Goal: Task Accomplishment & Management: Use online tool/utility

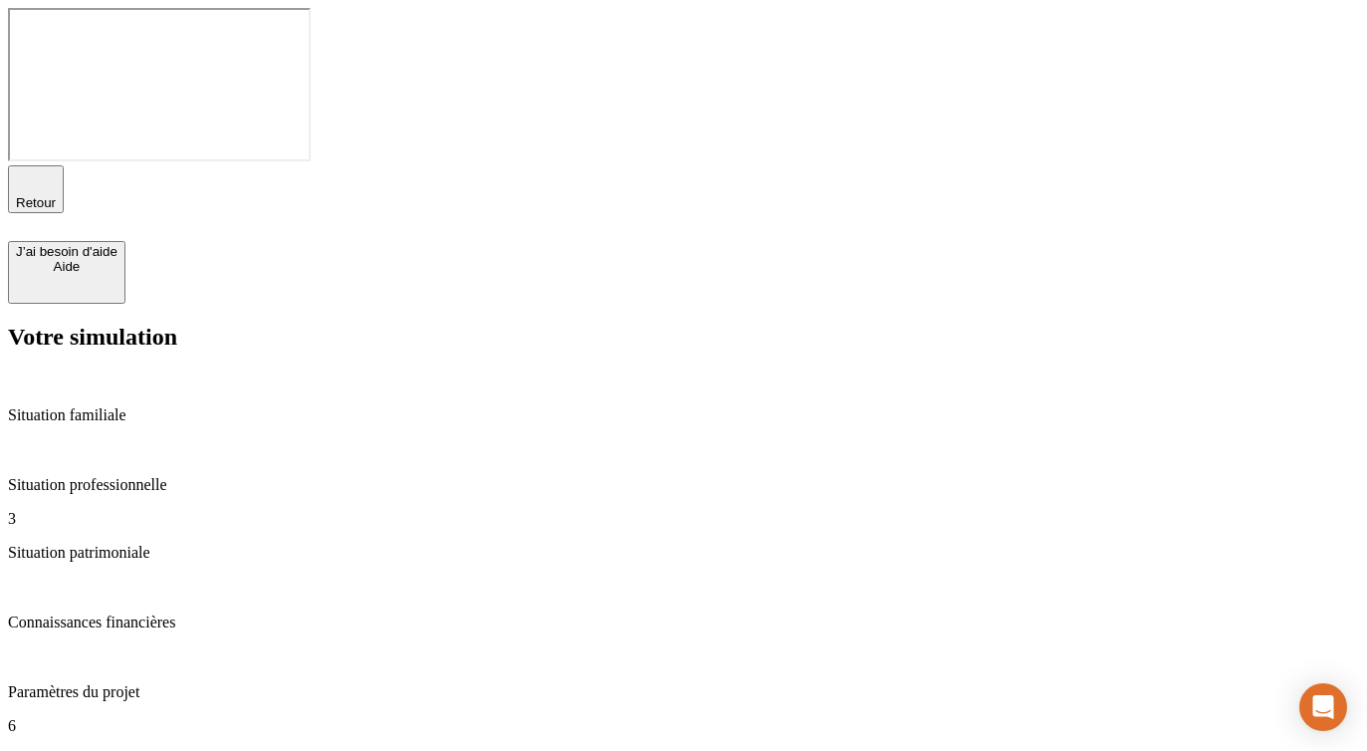
click at [141, 750] on p "Résultat de simulation" at bounding box center [683, 760] width 1351 height 18
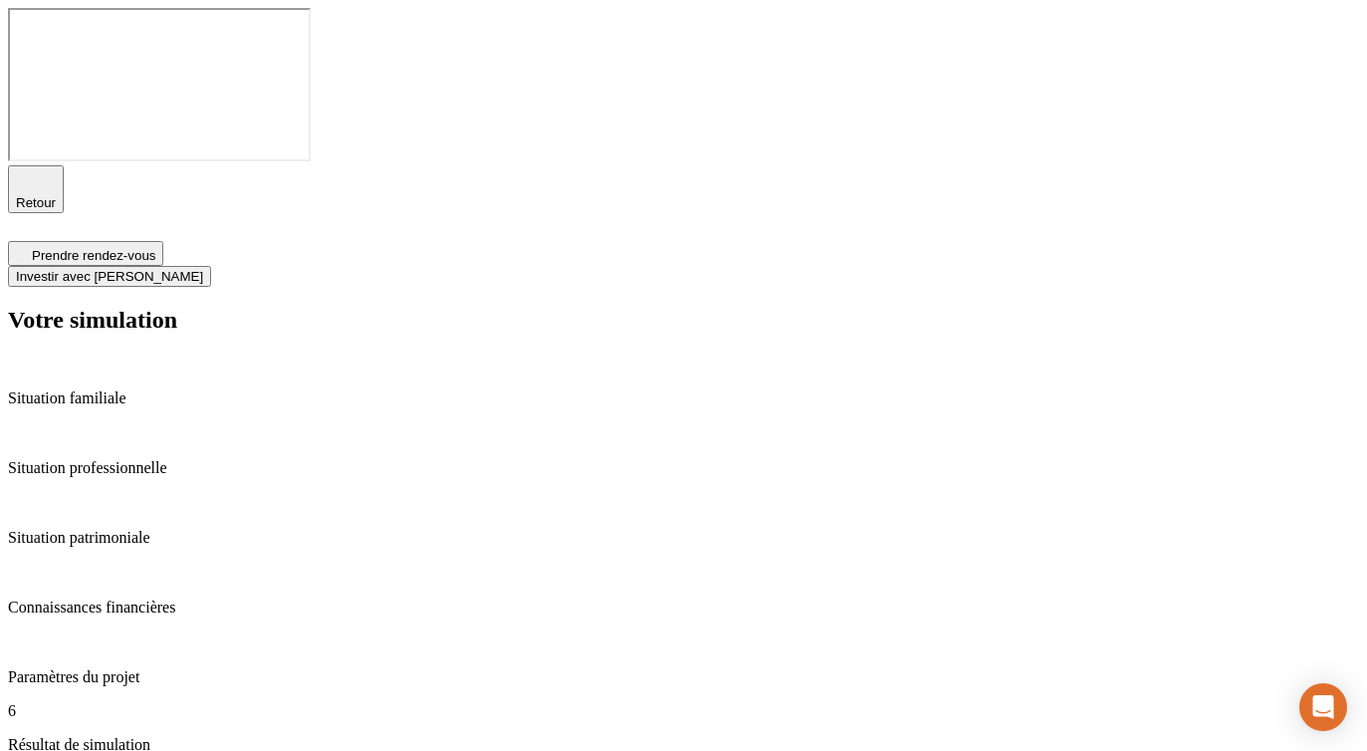
click at [203, 269] on span "Investir avec [PERSON_NAME]" at bounding box center [109, 276] width 187 height 15
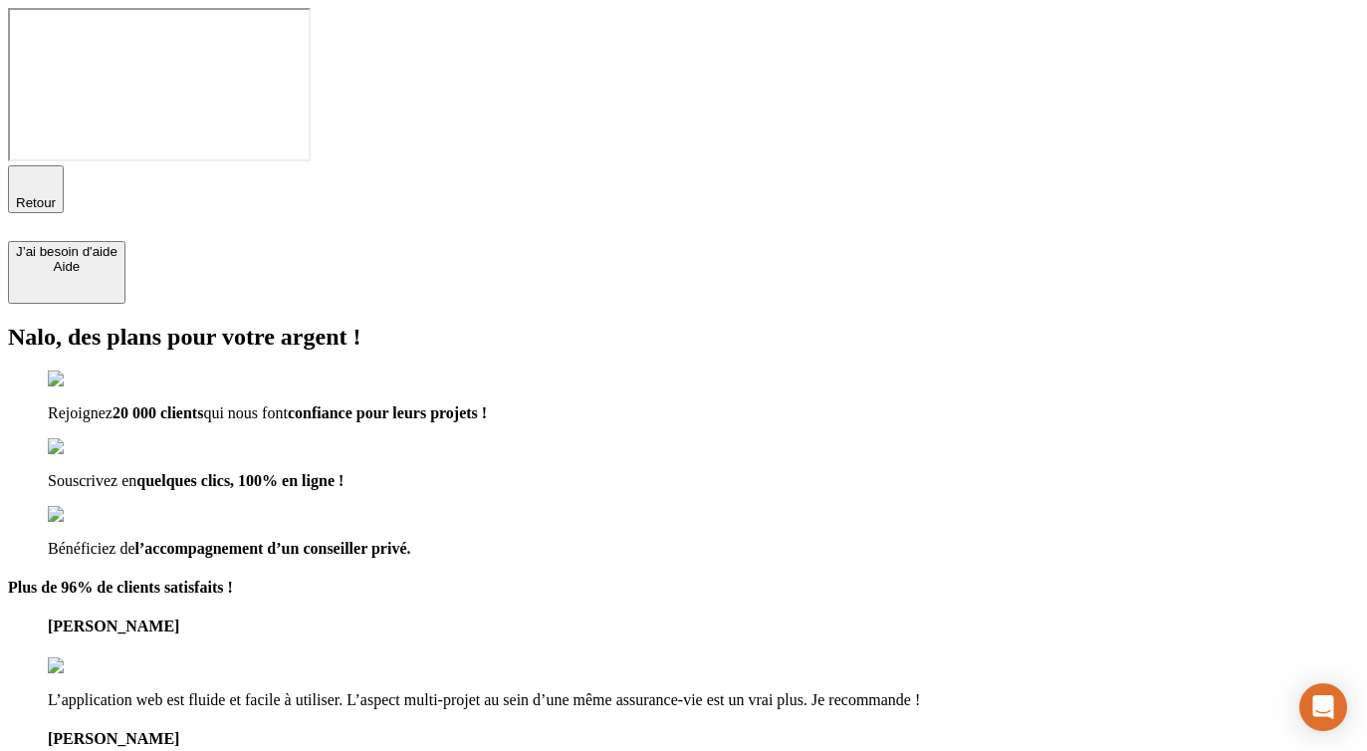
click at [318, 324] on div "Nalo, des plans pour votre argent ! Rejoignez 20 000 clients qui nous font conf…" at bounding box center [683, 572] width 1351 height 497
click at [36, 173] on icon "button" at bounding box center [36, 180] width 14 height 14
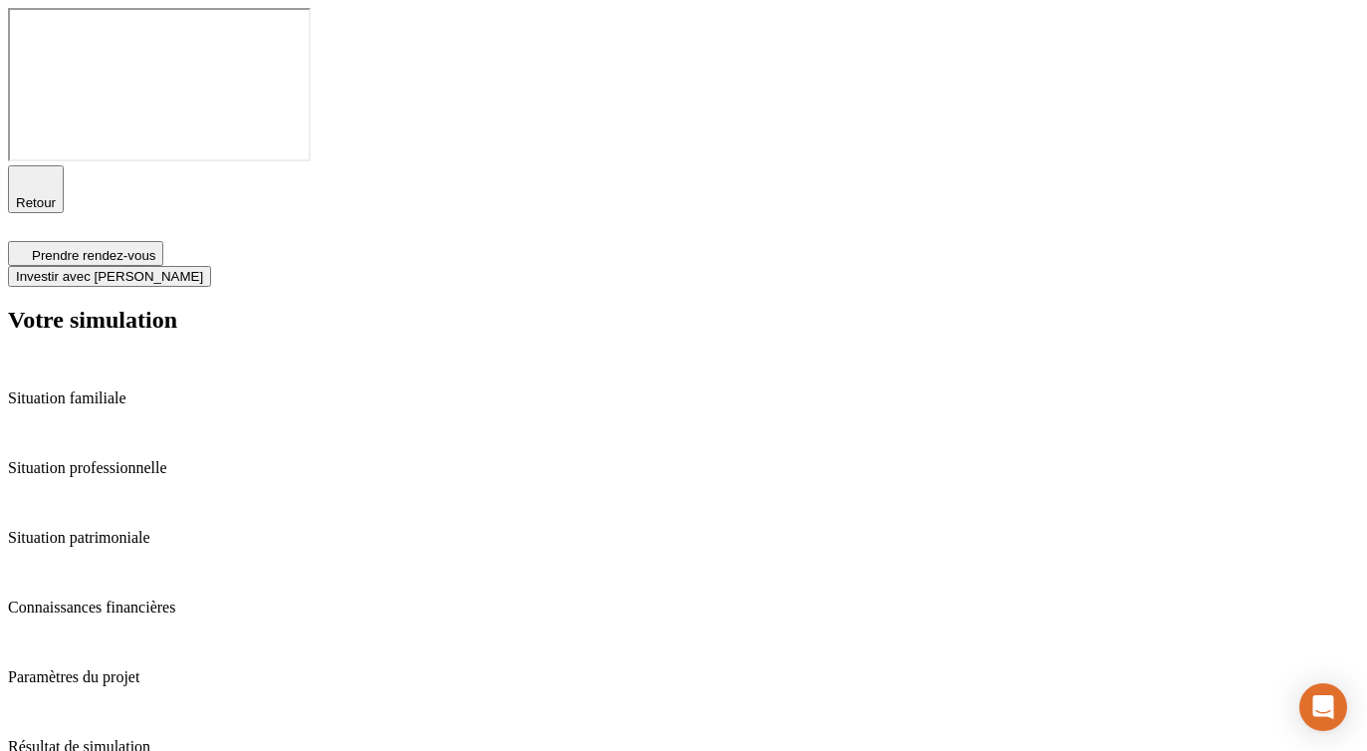
click at [203, 269] on span "Investir avec [PERSON_NAME]" at bounding box center [109, 276] width 187 height 15
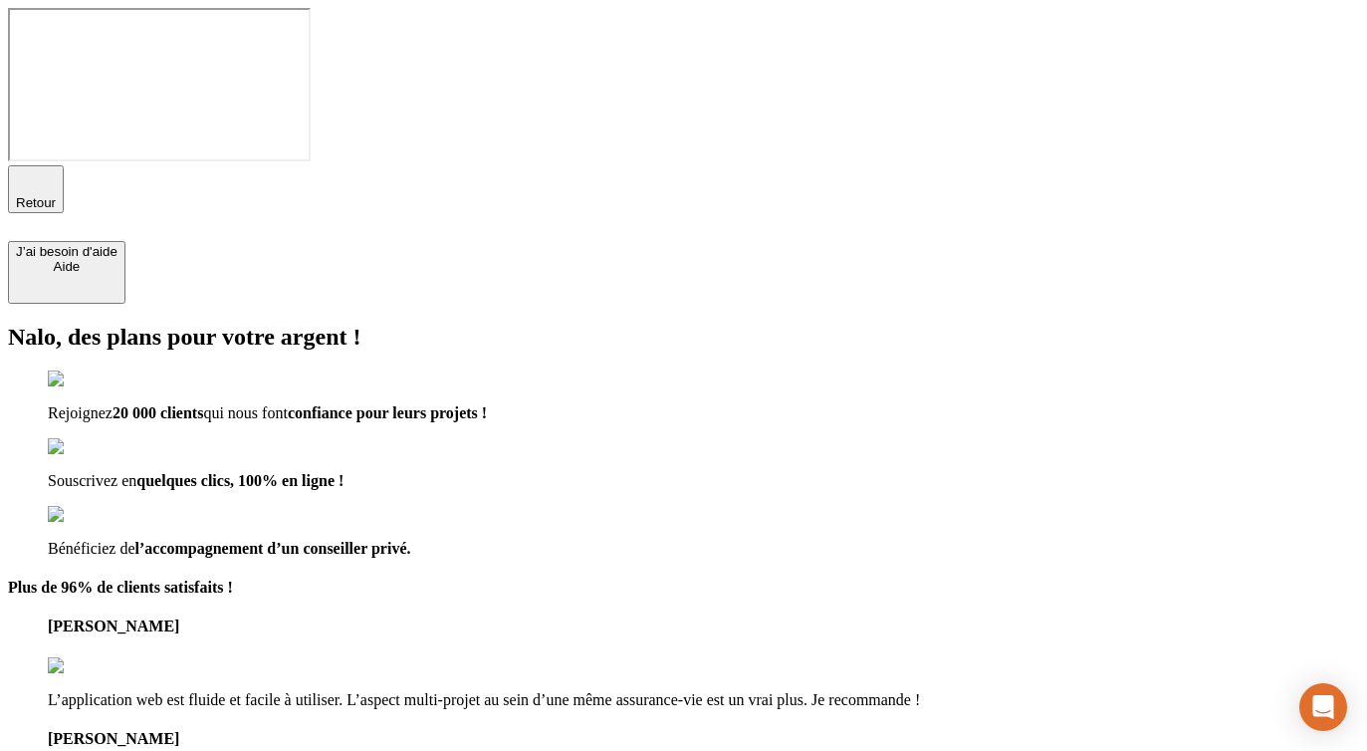
click at [104, 165] on div "Retour" at bounding box center [683, 189] width 1351 height 48
click at [56, 195] on span "Retour" at bounding box center [36, 202] width 40 height 15
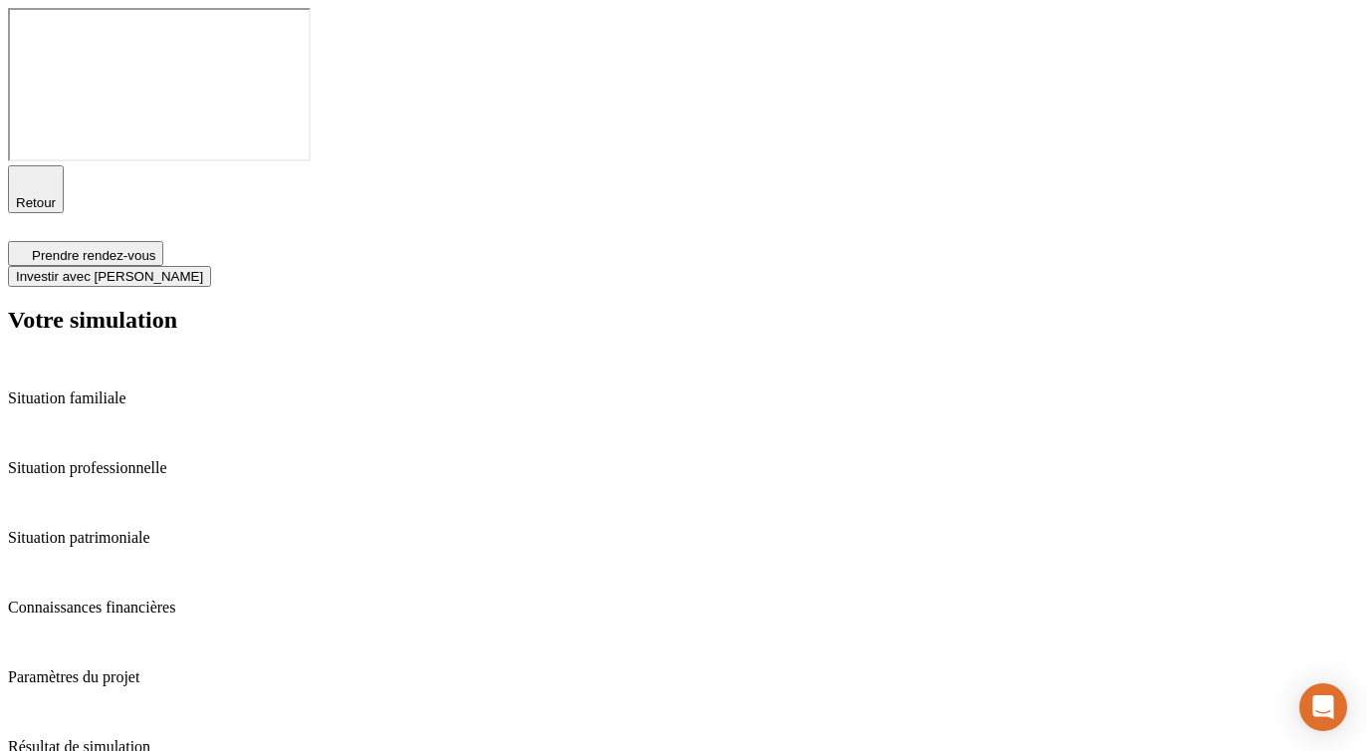
click at [124, 423] on div "Situation professionnelle" at bounding box center [683, 450] width 1351 height 54
click at [120, 529] on p "Situation patrimoniale" at bounding box center [683, 538] width 1351 height 18
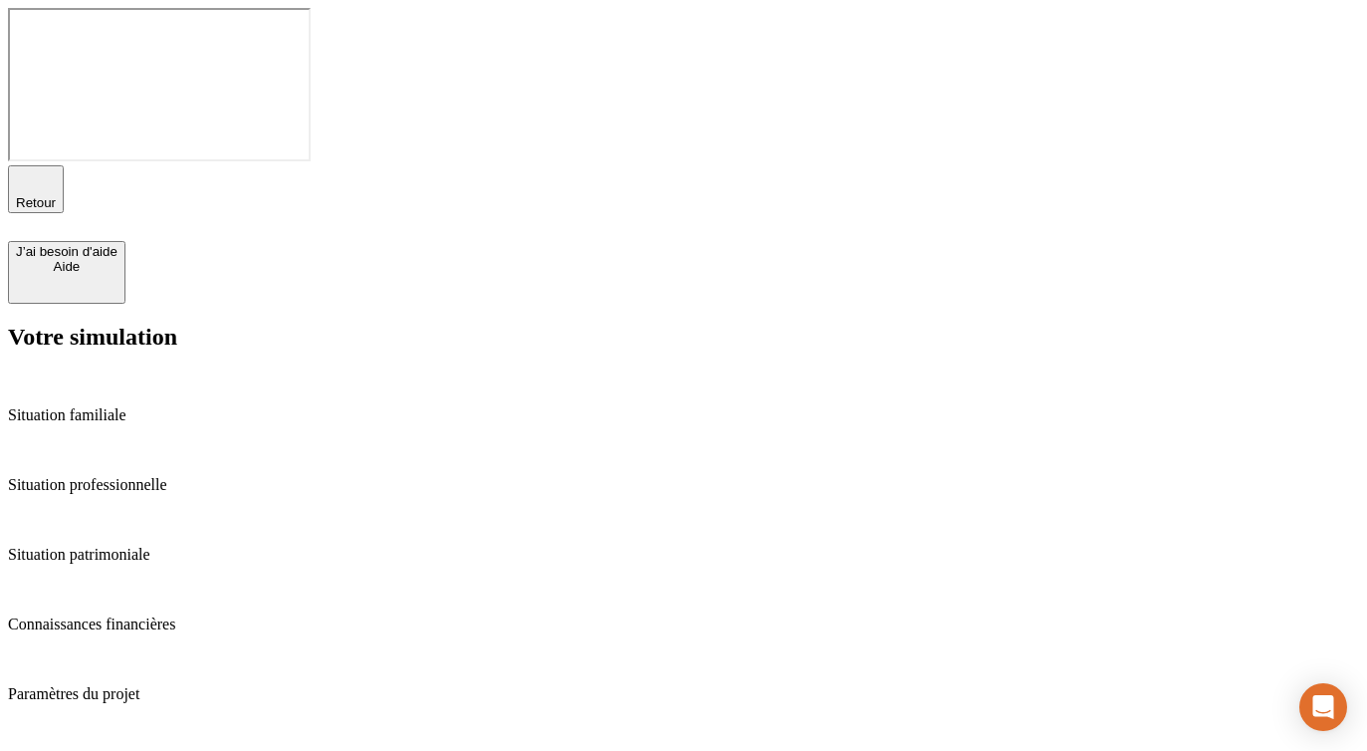
click at [151, 476] on p "Situation professionnelle" at bounding box center [683, 485] width 1351 height 18
click at [155, 370] on div "Situation familiale" at bounding box center [683, 397] width 1351 height 54
click at [200, 476] on p "Situation professionnelle" at bounding box center [683, 485] width 1351 height 18
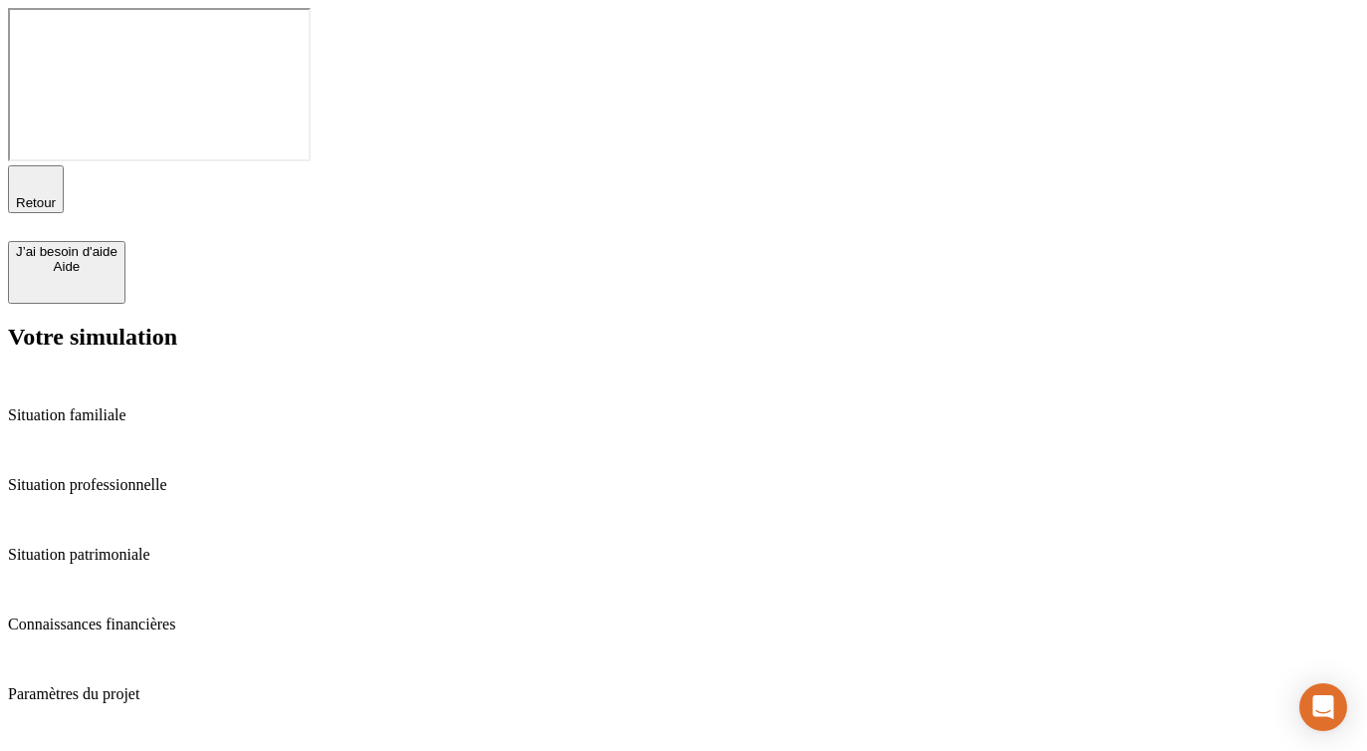
click at [188, 546] on p "Situation patrimoniale" at bounding box center [683, 555] width 1351 height 18
click at [186, 476] on p "Situation professionnelle" at bounding box center [683, 485] width 1351 height 18
click at [136, 546] on p "Situation patrimoniale" at bounding box center [683, 555] width 1351 height 18
click at [168, 615] on p "Connaissances financières" at bounding box center [683, 624] width 1351 height 18
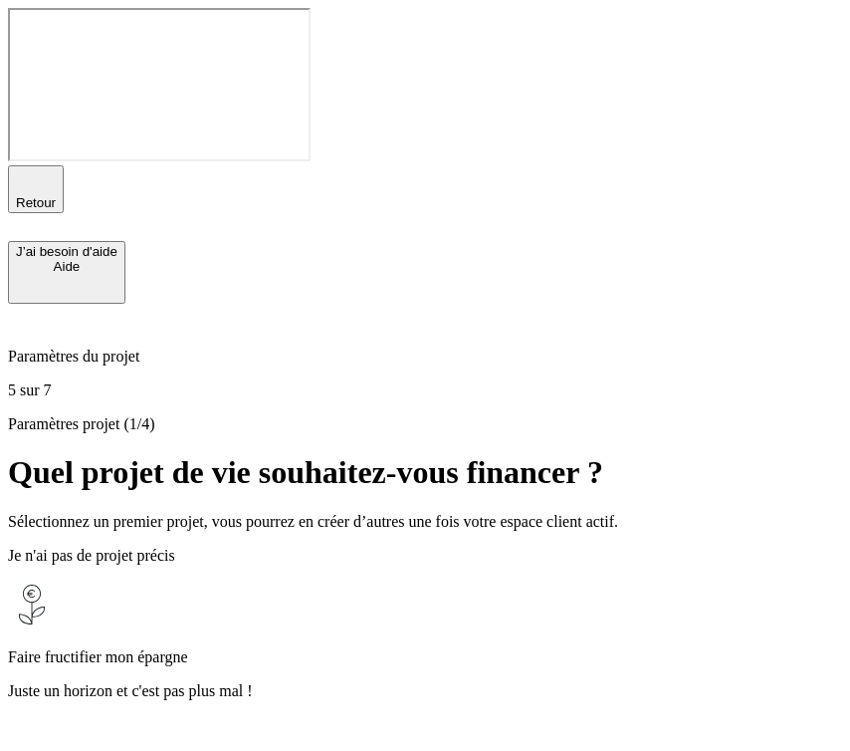
click at [669, 304] on div "Paramètres du projet 5 sur 7" at bounding box center [425, 352] width 834 height 96
click at [29, 315] on icon at bounding box center [24, 316] width 10 height 2
click at [153, 347] on p "Paramètres du projet" at bounding box center [425, 356] width 834 height 18
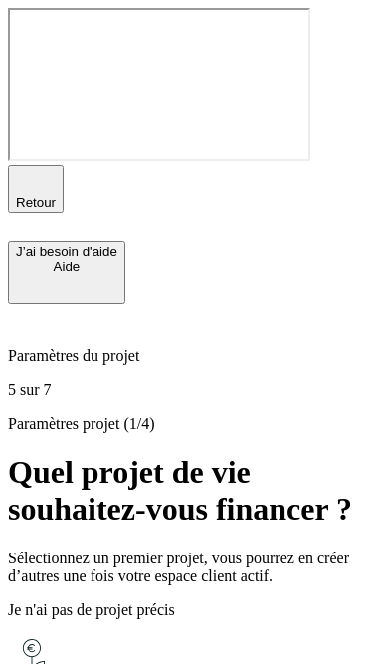
click at [77, 415] on div at bounding box center [127, 415] width 238 height 0
click at [77, 347] on p "Paramètres du projet" at bounding box center [186, 356] width 357 height 18
click at [18, 314] on icon at bounding box center [14, 316] width 7 height 5
click at [168, 347] on p "Paramètres du projet" at bounding box center [186, 356] width 357 height 18
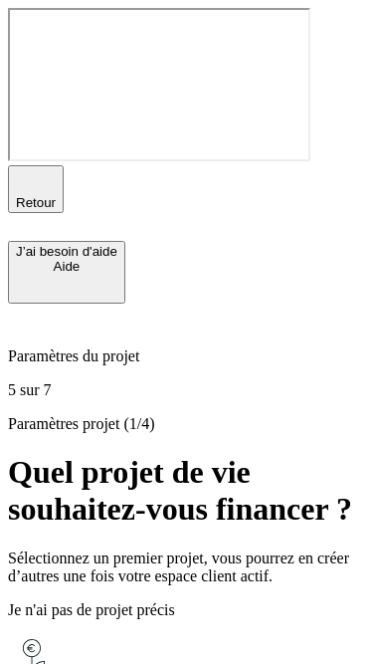
click at [297, 304] on div "Paramètres du projet 5 sur 7" at bounding box center [186, 352] width 357 height 96
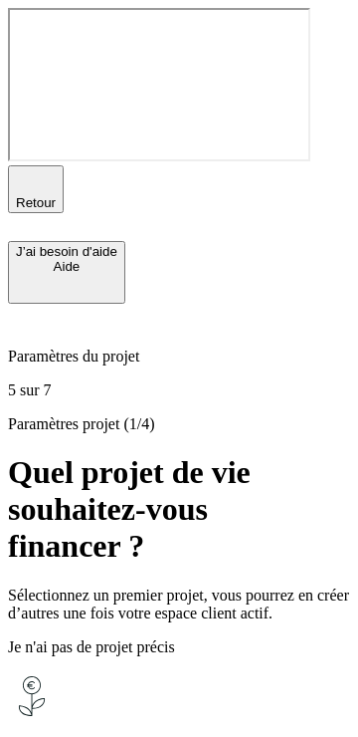
click at [172, 347] on p "Paramètres du projet" at bounding box center [179, 356] width 342 height 18
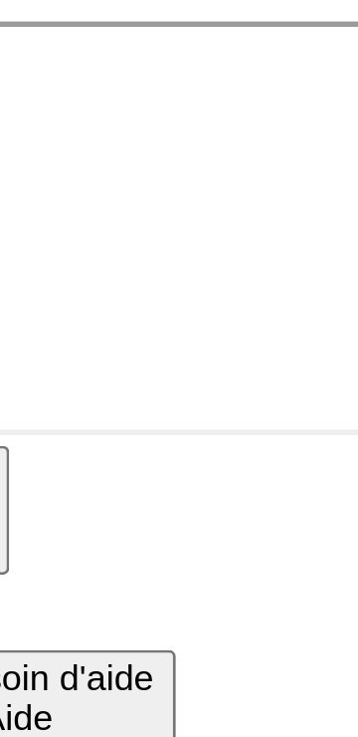
click at [123, 165] on div "Retour" at bounding box center [179, 203] width 342 height 76
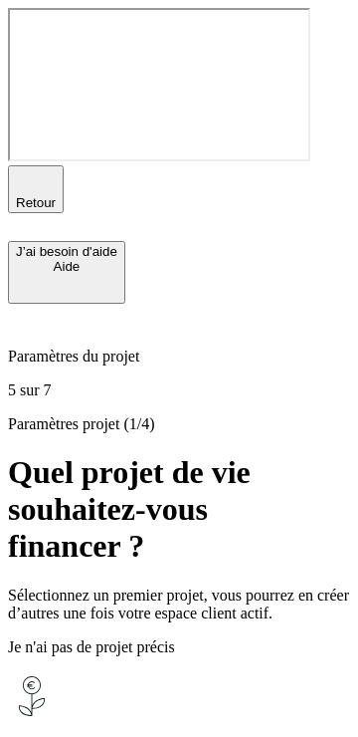
click at [53, 304] on div "Paramètres du projet" at bounding box center [179, 335] width 342 height 62
click at [30, 168] on icon "button" at bounding box center [36, 180] width 24 height 24
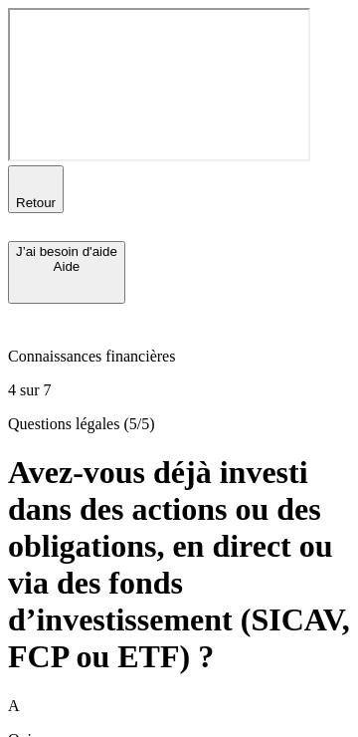
click at [30, 168] on icon "button" at bounding box center [36, 180] width 24 height 24
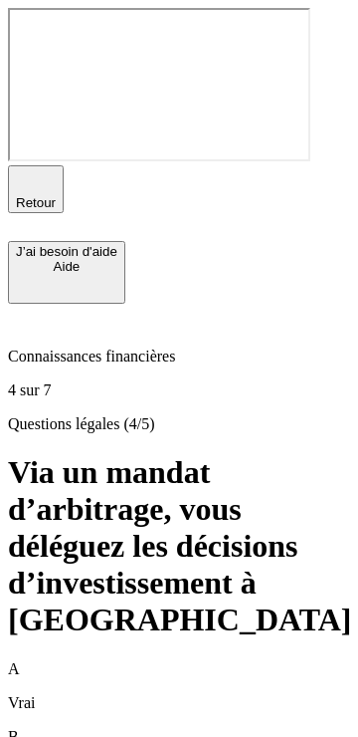
click at [30, 168] on icon "button" at bounding box center [36, 180] width 24 height 24
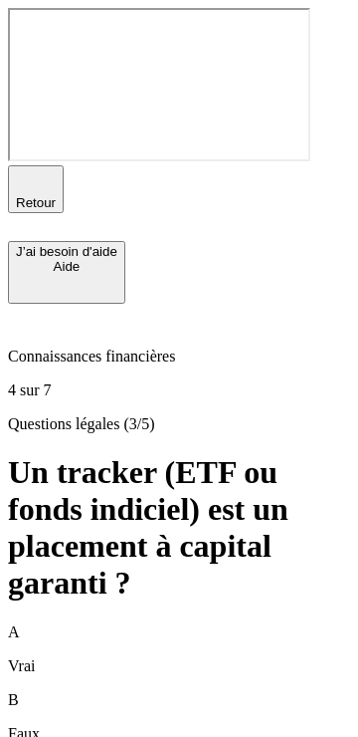
click at [108, 623] on div "A Vrai" at bounding box center [179, 649] width 342 height 52
click at [28, 168] on icon "button" at bounding box center [36, 180] width 24 height 24
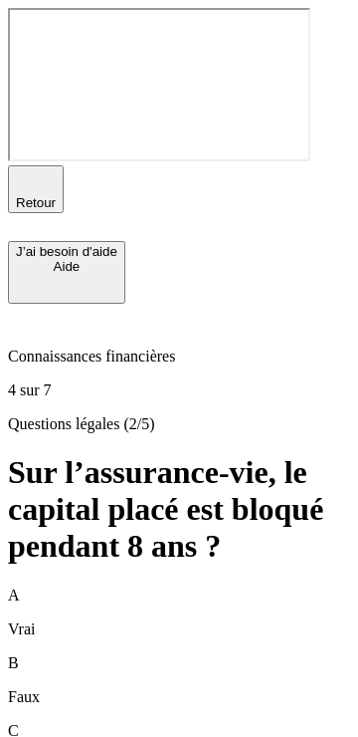
click at [28, 168] on icon "button" at bounding box center [36, 180] width 24 height 24
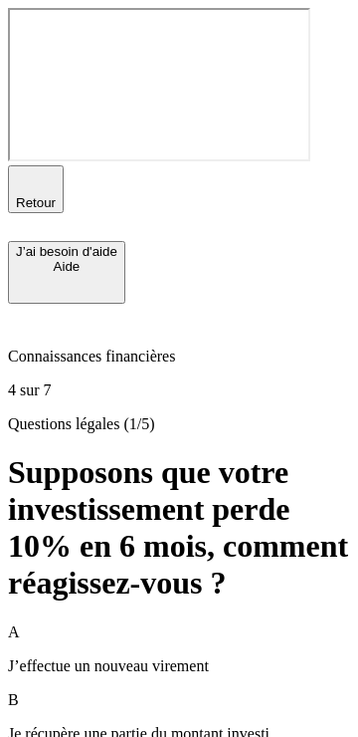
click at [28, 168] on icon "button" at bounding box center [36, 180] width 24 height 24
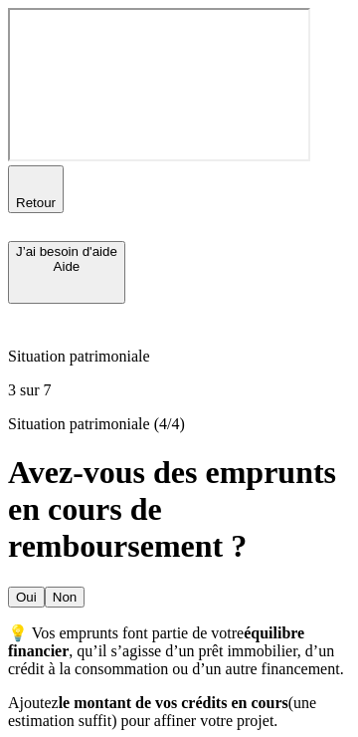
click at [28, 168] on icon "button" at bounding box center [36, 180] width 24 height 24
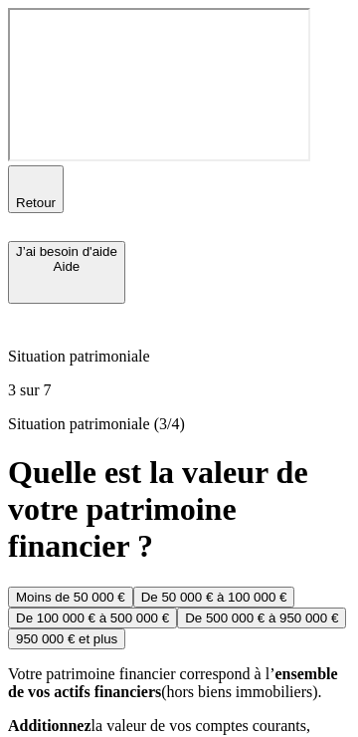
click at [125, 589] on div "Moins de 50 000 €" at bounding box center [71, 596] width 110 height 15
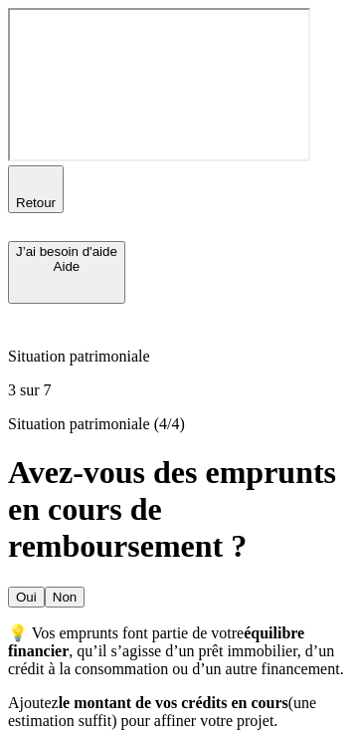
click at [45, 586] on button "Oui" at bounding box center [26, 596] width 37 height 21
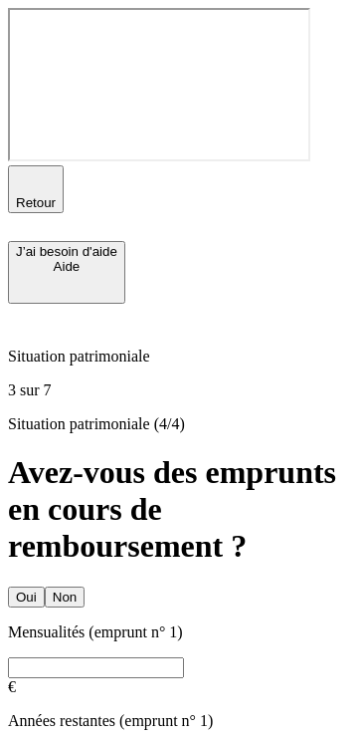
click at [85, 586] on button "Non" at bounding box center [65, 596] width 40 height 21
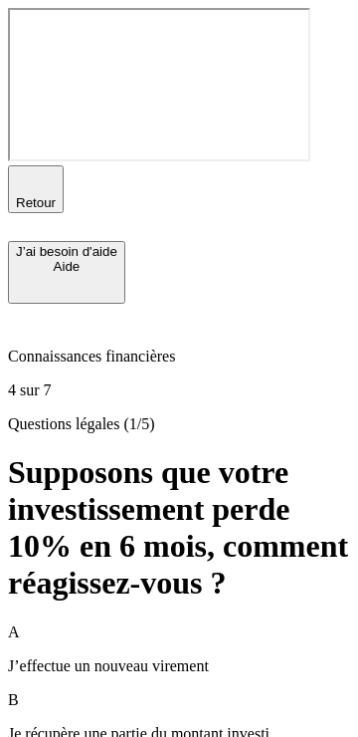
scroll to position [123, 0]
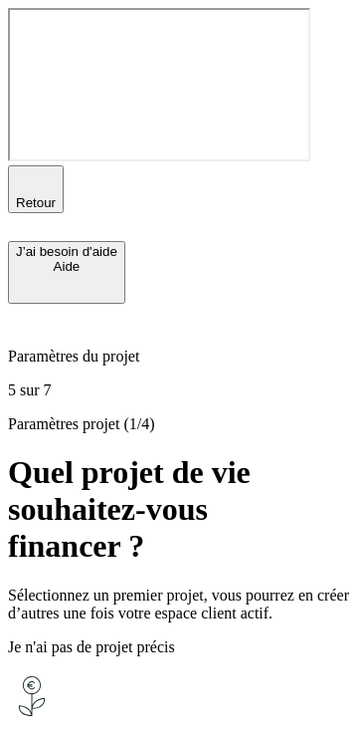
click at [184, 347] on p "Paramètres du projet" at bounding box center [179, 356] width 342 height 18
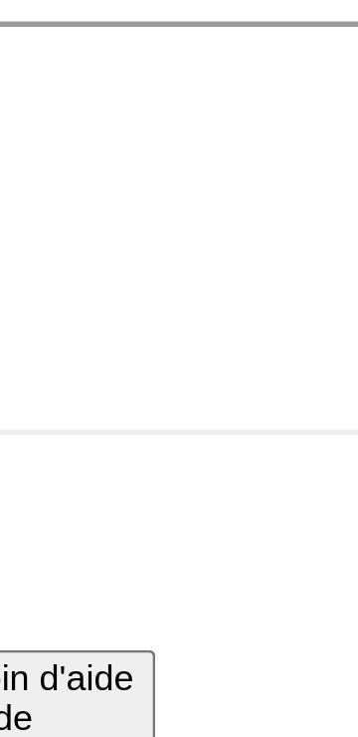
click at [136, 165] on div "Retour" at bounding box center [179, 203] width 342 height 76
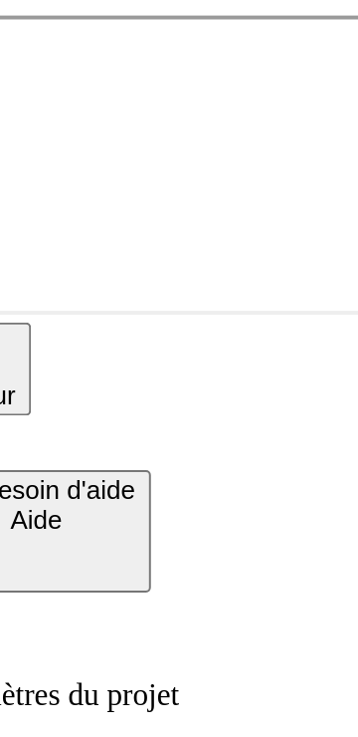
click at [76, 304] on div "Paramètres du projet 5 sur 7" at bounding box center [179, 352] width 342 height 96
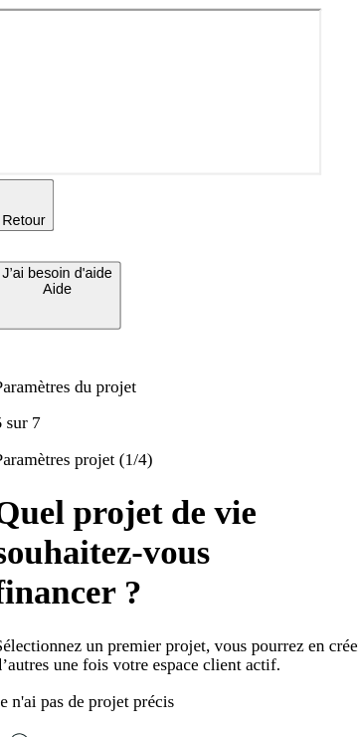
click at [61, 454] on h1 "Quel projet de vie souhaitez-vous financer ?" at bounding box center [179, 509] width 342 height 111
click at [96, 304] on div "Paramètres du projet 5 sur 7" at bounding box center [179, 352] width 342 height 96
